Goal: Task Accomplishment & Management: Use online tool/utility

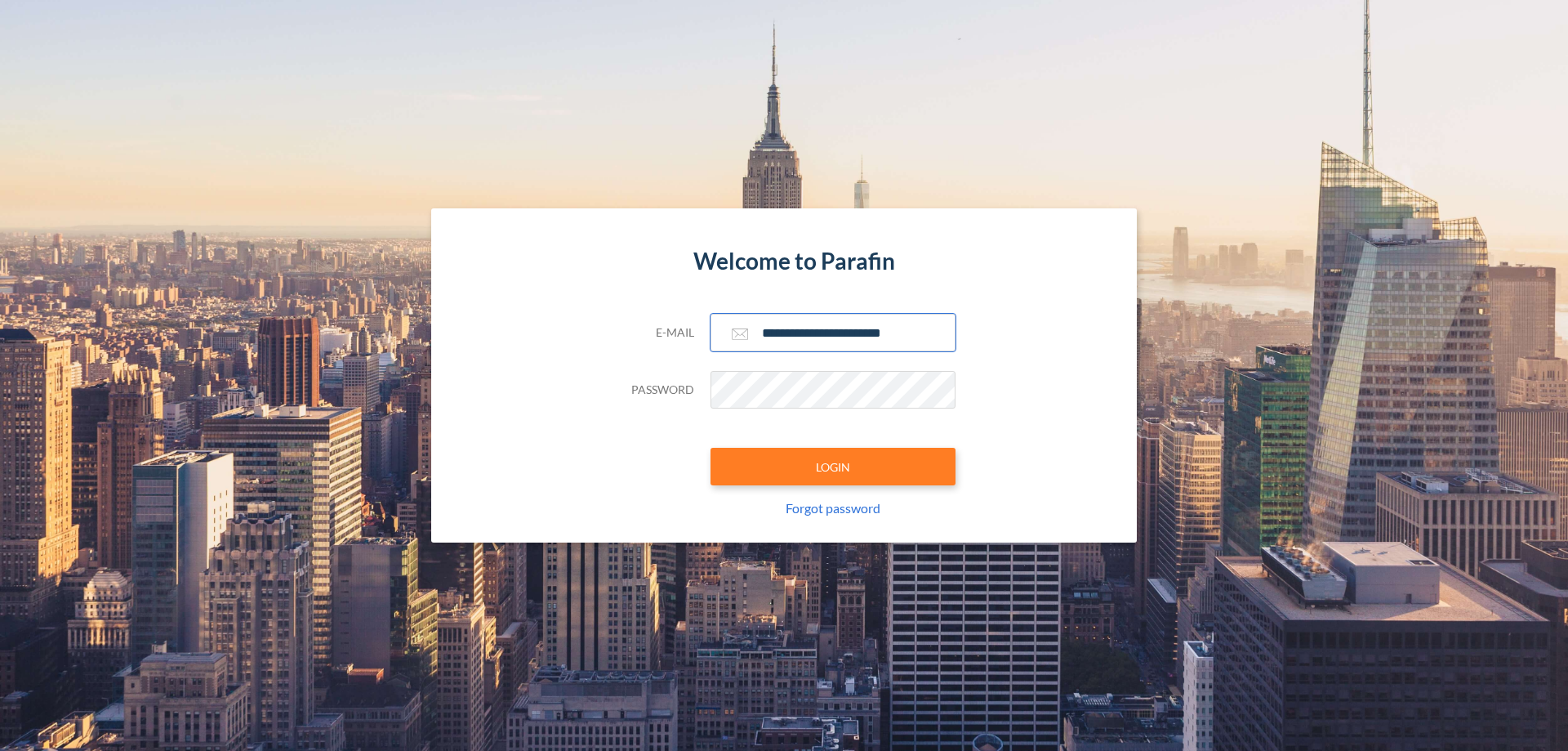
type input "**********"
click at [833, 466] on button "LOGIN" at bounding box center [833, 466] width 245 height 38
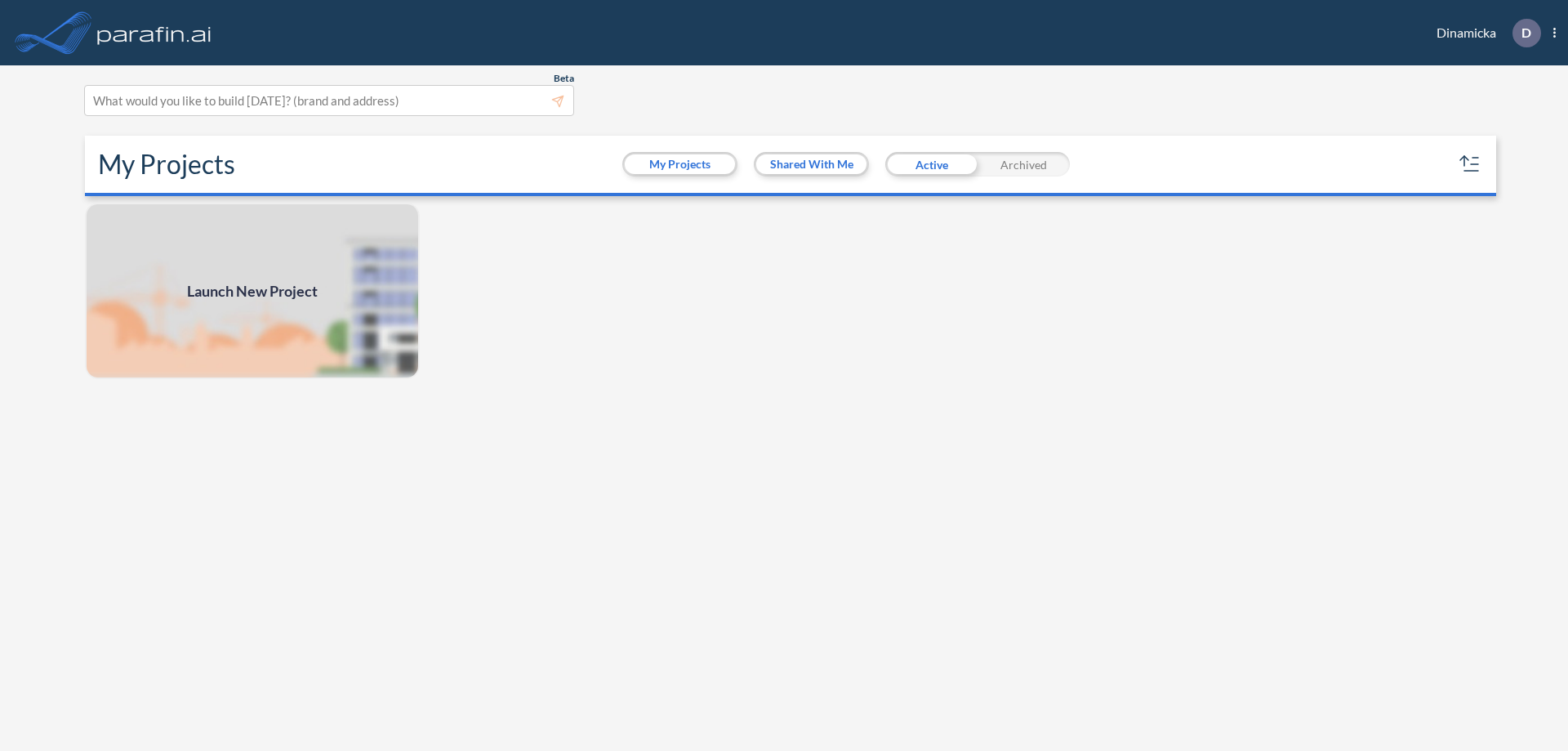
scroll to position [4, 0]
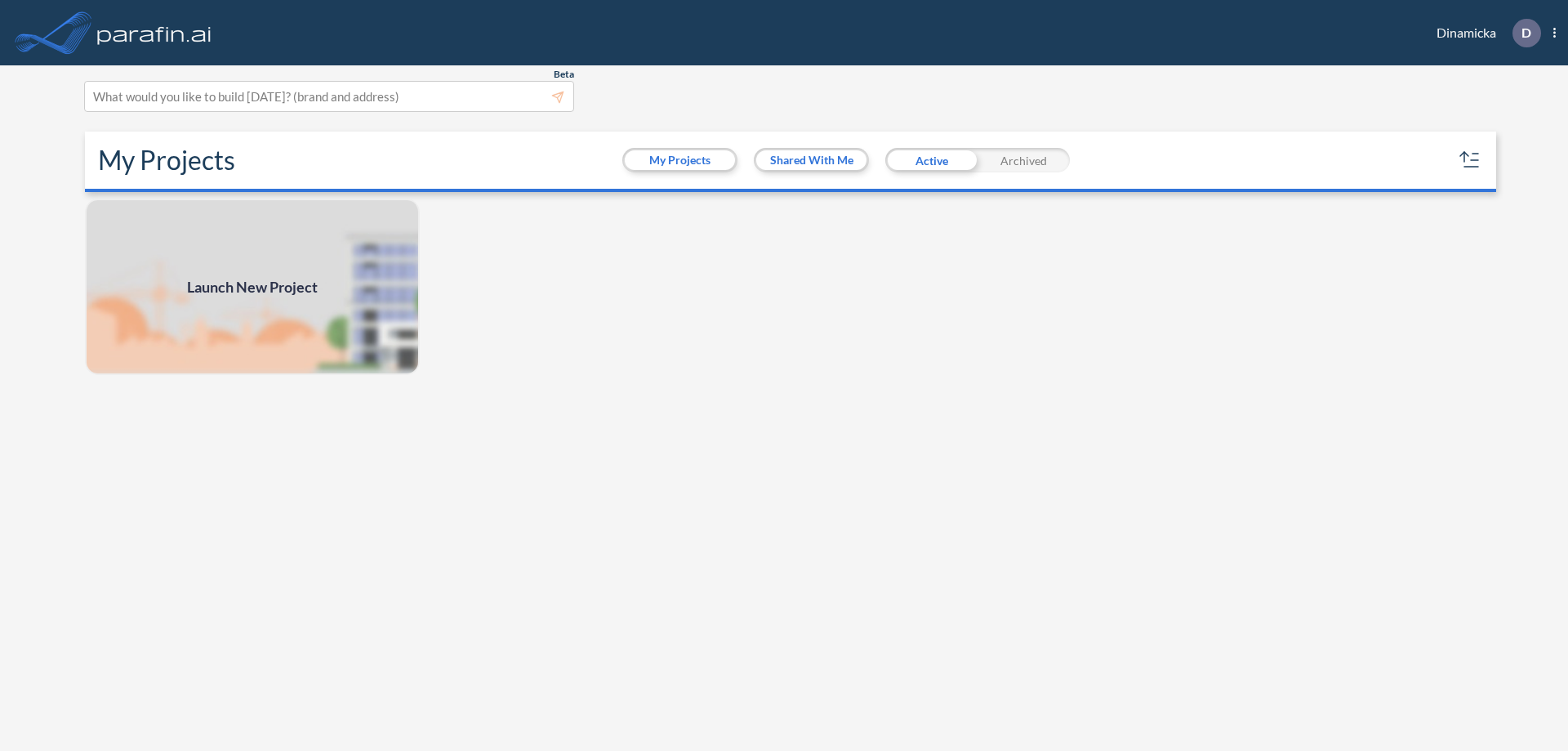
click at [252, 287] on span "Launch New Project" at bounding box center [252, 287] width 131 height 22
